Goal: Transaction & Acquisition: Purchase product/service

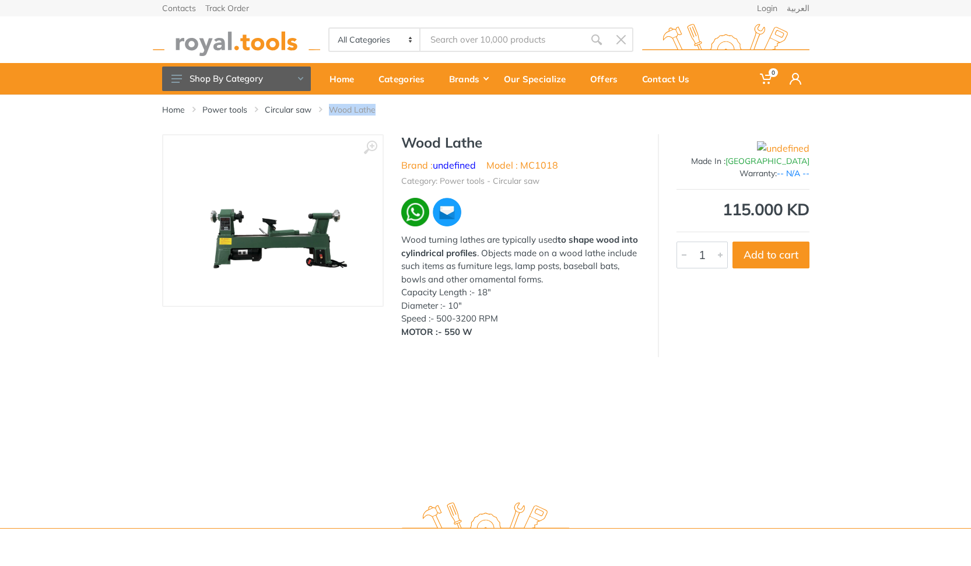
drag, startPoint x: 379, startPoint y: 114, endPoint x: 332, endPoint y: 111, distance: 46.8
click at [332, 111] on li "Wood Lathe" at bounding box center [361, 110] width 64 height 12
copy li "Wood Lathe"
type input "Wood Lathe"
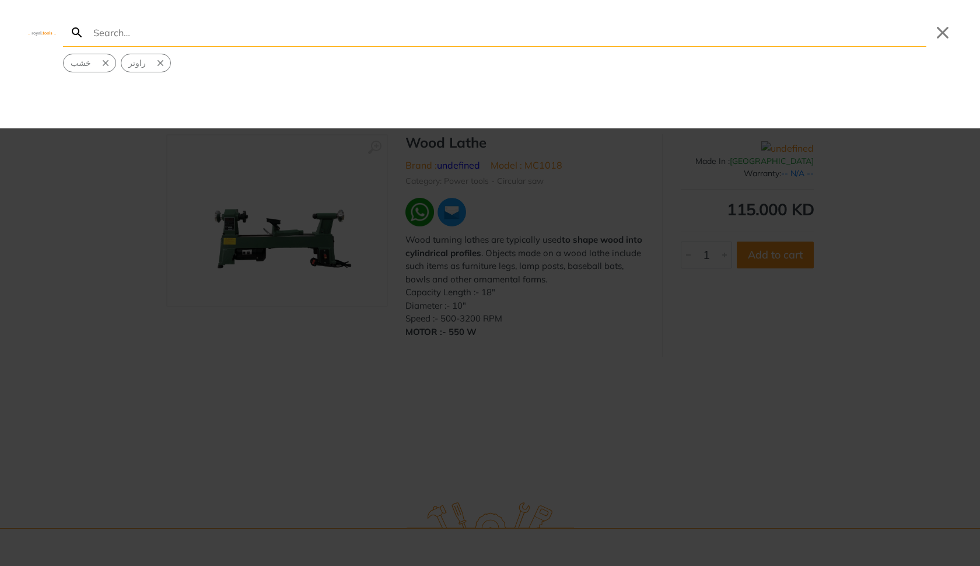
click at [282, 35] on input "Search" at bounding box center [508, 32] width 835 height 27
paste input "Wood Lathe"
type input "Wood Lathe"
click at [194, 335] on div at bounding box center [490, 283] width 980 height 566
click at [945, 39] on button "Close" at bounding box center [942, 32] width 19 height 19
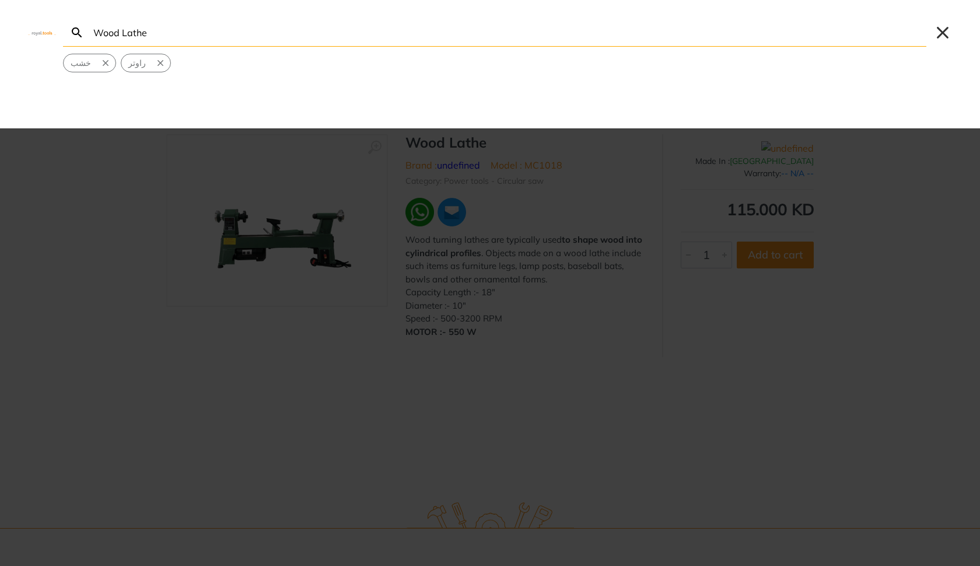
click at [947, 36] on button "Close" at bounding box center [942, 32] width 19 height 19
click at [610, 261] on div at bounding box center [490, 283] width 980 height 566
click at [200, 288] on div at bounding box center [490, 283] width 980 height 566
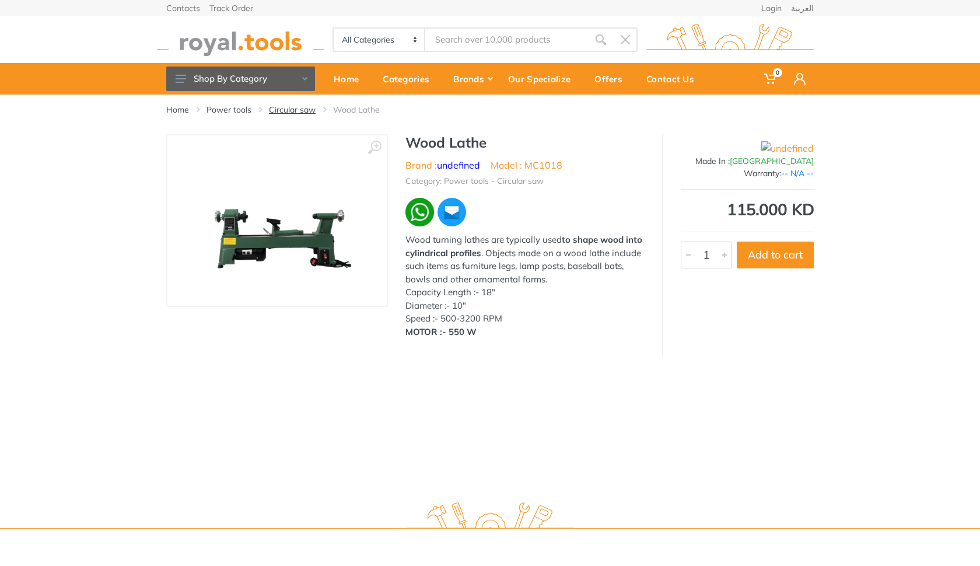
click at [294, 112] on link "Circular saw" at bounding box center [292, 110] width 47 height 12
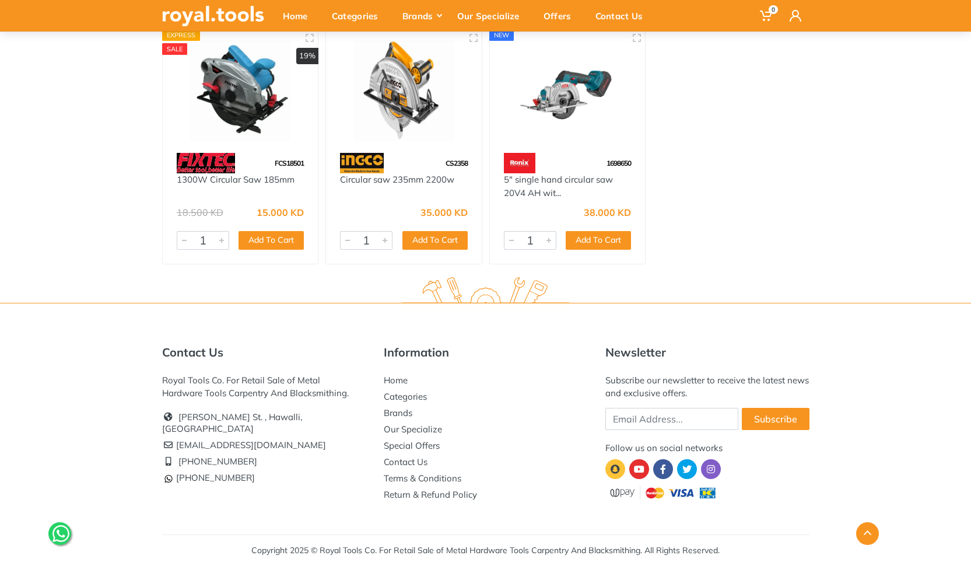
scroll to position [1615, 0]
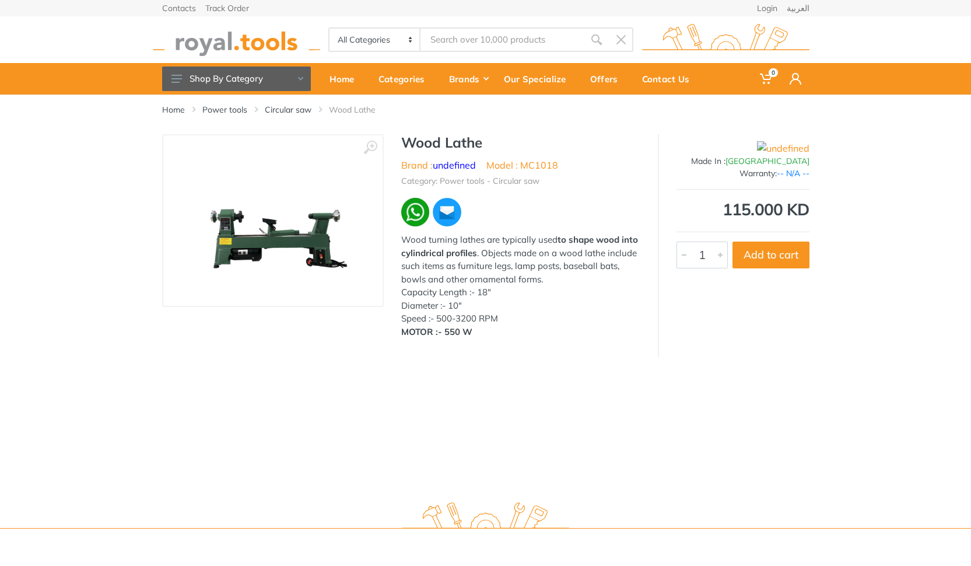
click at [275, 204] on img at bounding box center [273, 220] width 196 height 147
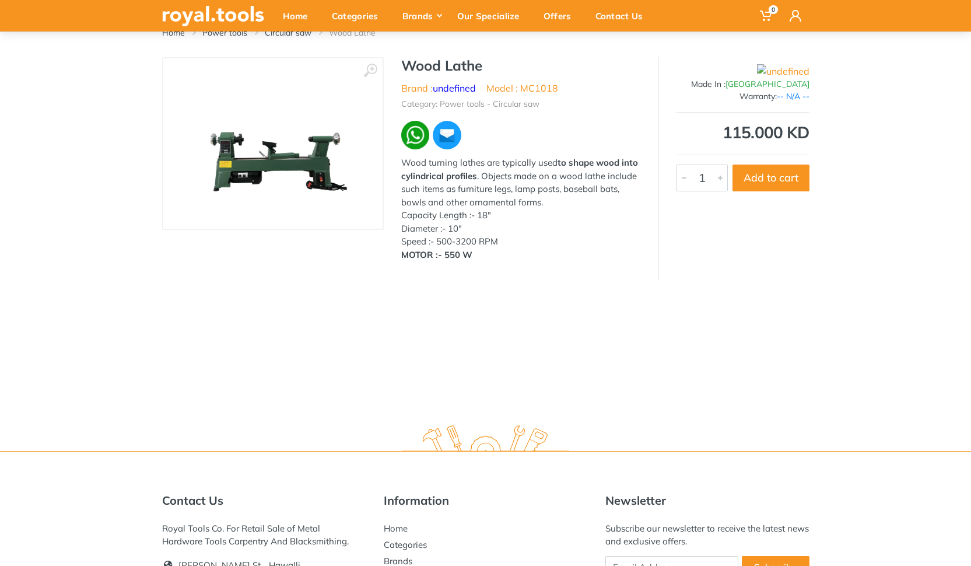
scroll to position [78, 0]
click at [314, 160] on img at bounding box center [273, 142] width 196 height 147
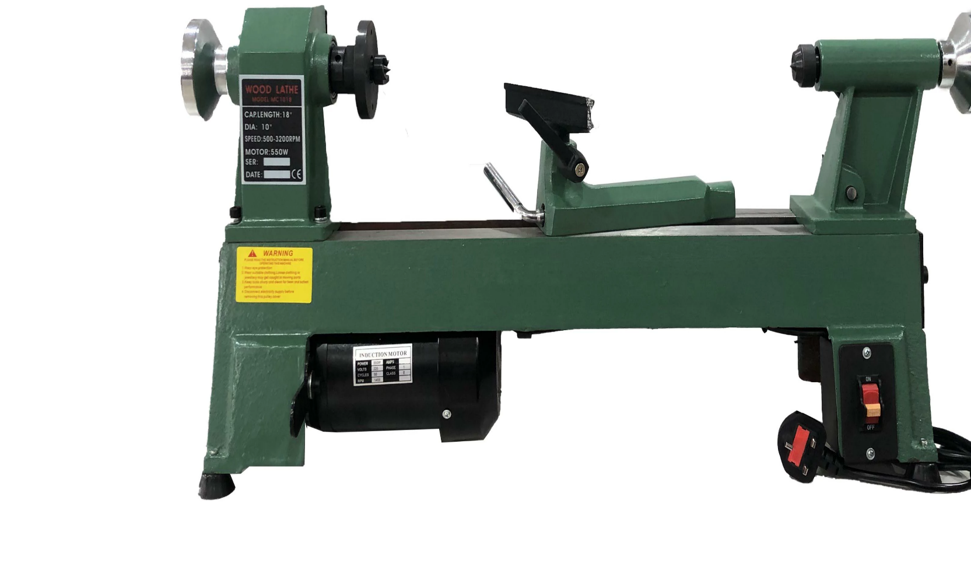
scroll to position [225, 0]
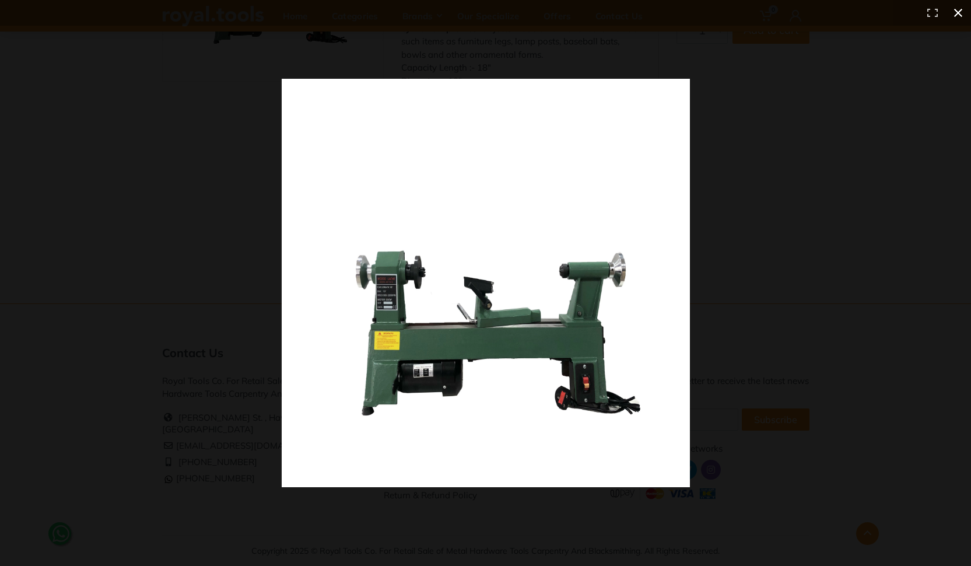
click at [812, 102] on div at bounding box center [667, 303] width 771 height 449
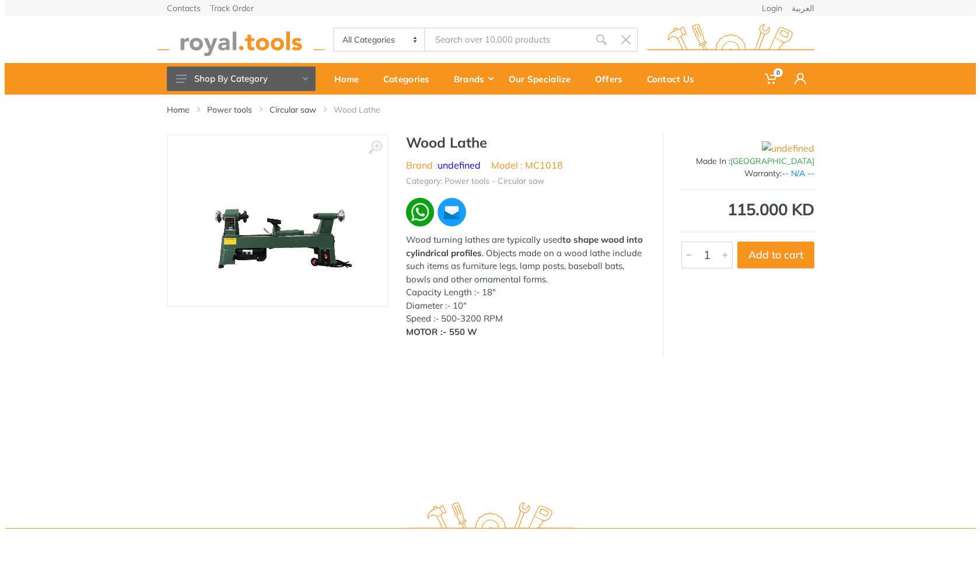
scroll to position [0, 0]
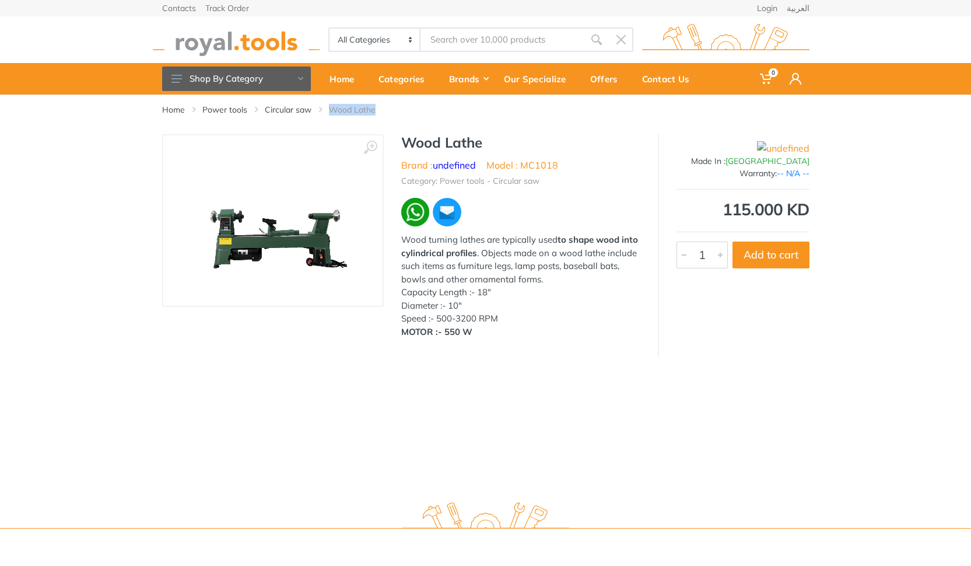
drag, startPoint x: 380, startPoint y: 109, endPoint x: 332, endPoint y: 109, distance: 47.8
click at [332, 109] on li "Wood Lathe" at bounding box center [361, 110] width 64 height 12
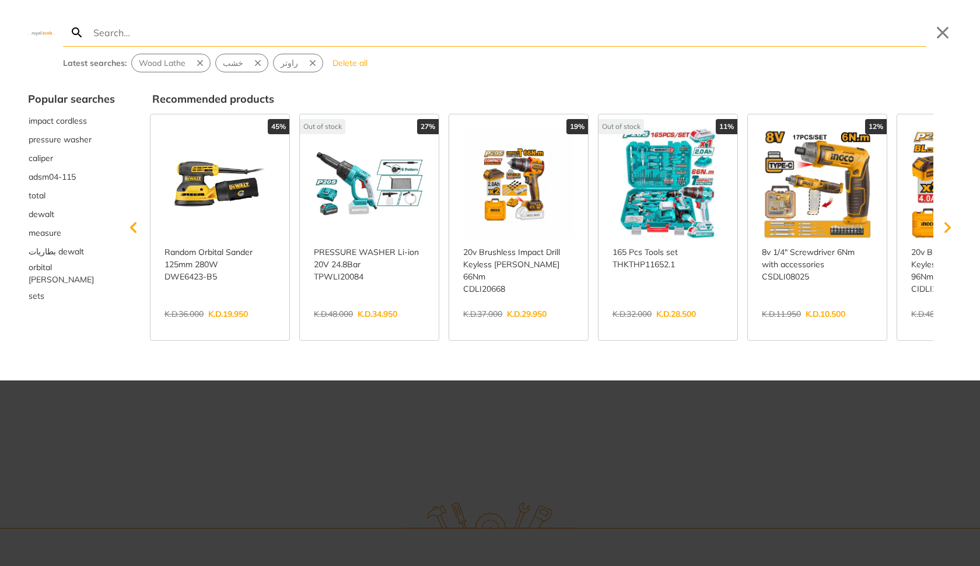
type input "Automatic Wood Lathe Machine"
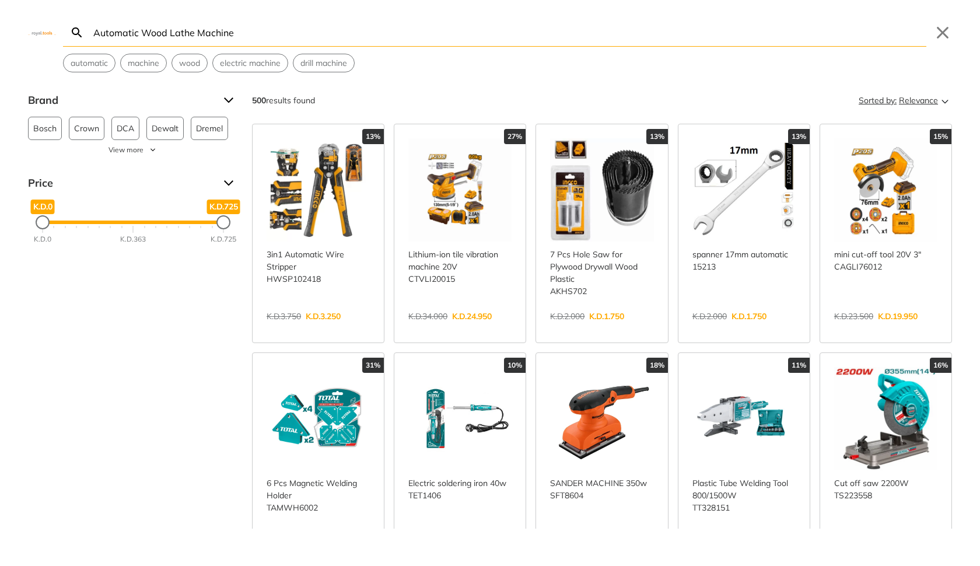
click at [899, 106] on span "Relevance" at bounding box center [918, 100] width 39 height 19
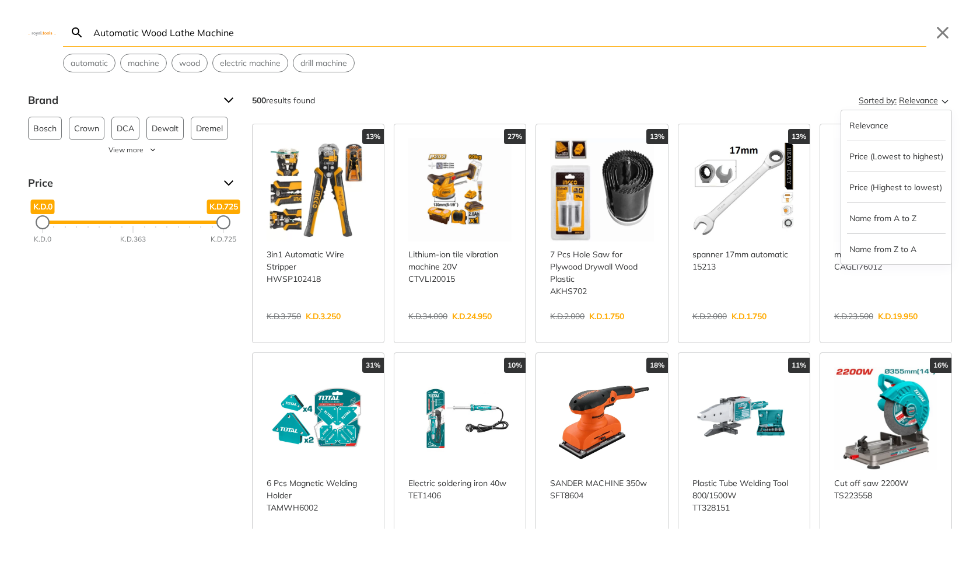
click at [899, 106] on span "Relevance" at bounding box center [918, 100] width 39 height 19
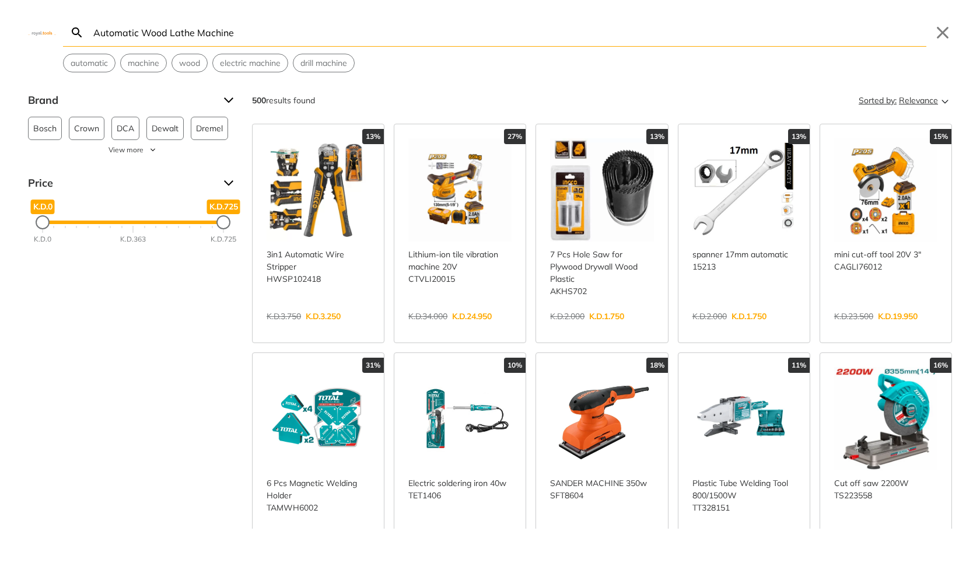
click at [899, 106] on span "Relevance" at bounding box center [918, 100] width 39 height 19
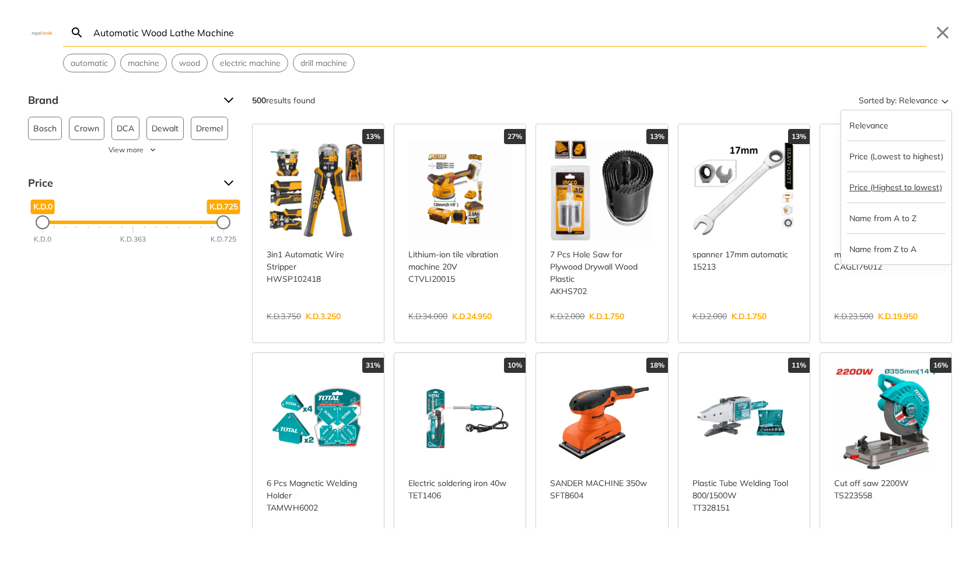
click at [892, 190] on button "Price (Highest to lowest)" at bounding box center [896, 187] width 99 height 19
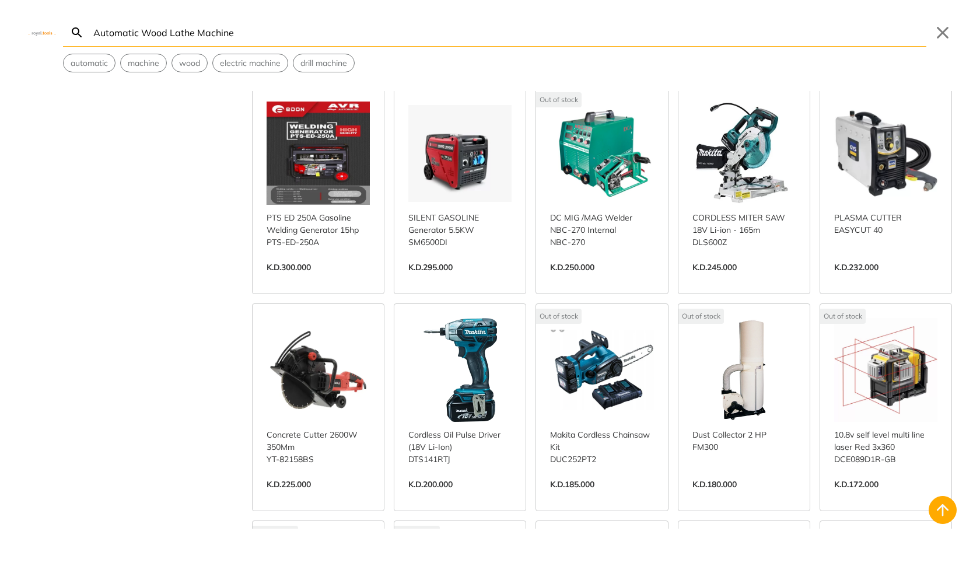
scroll to position [267, 0]
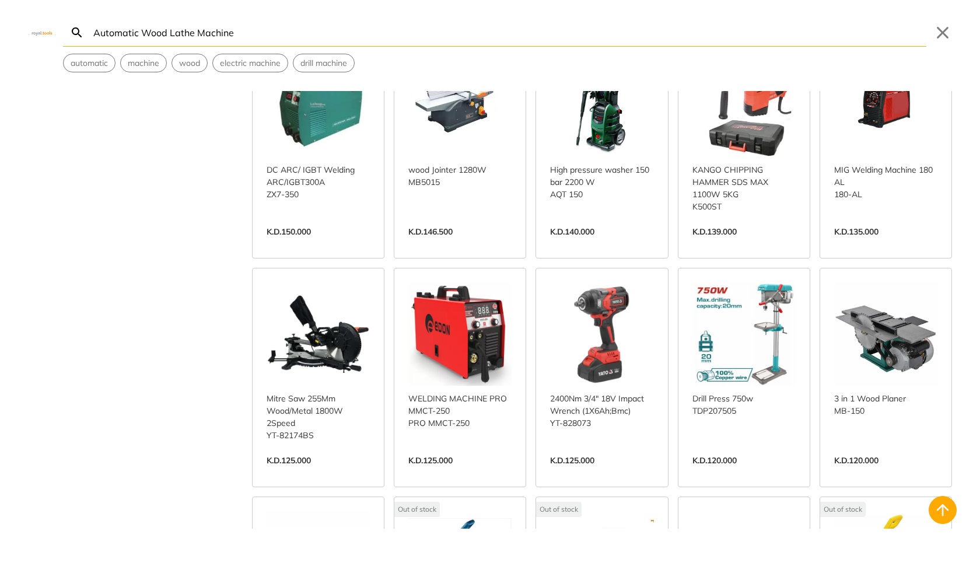
scroll to position [781, 0]
